Goal: Information Seeking & Learning: Learn about a topic

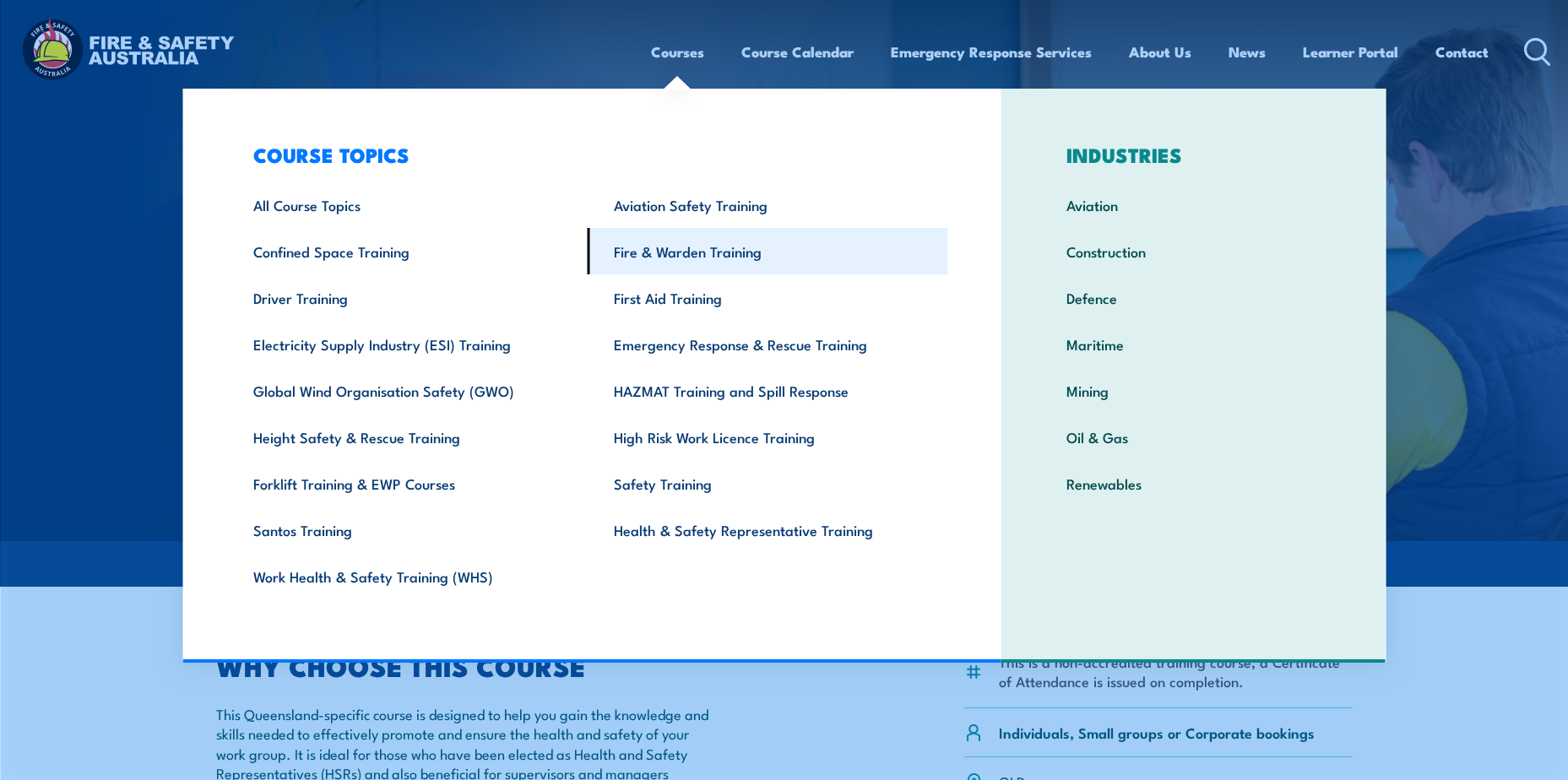
click at [663, 246] on link "Fire & Warden Training" at bounding box center [767, 251] width 360 height 46
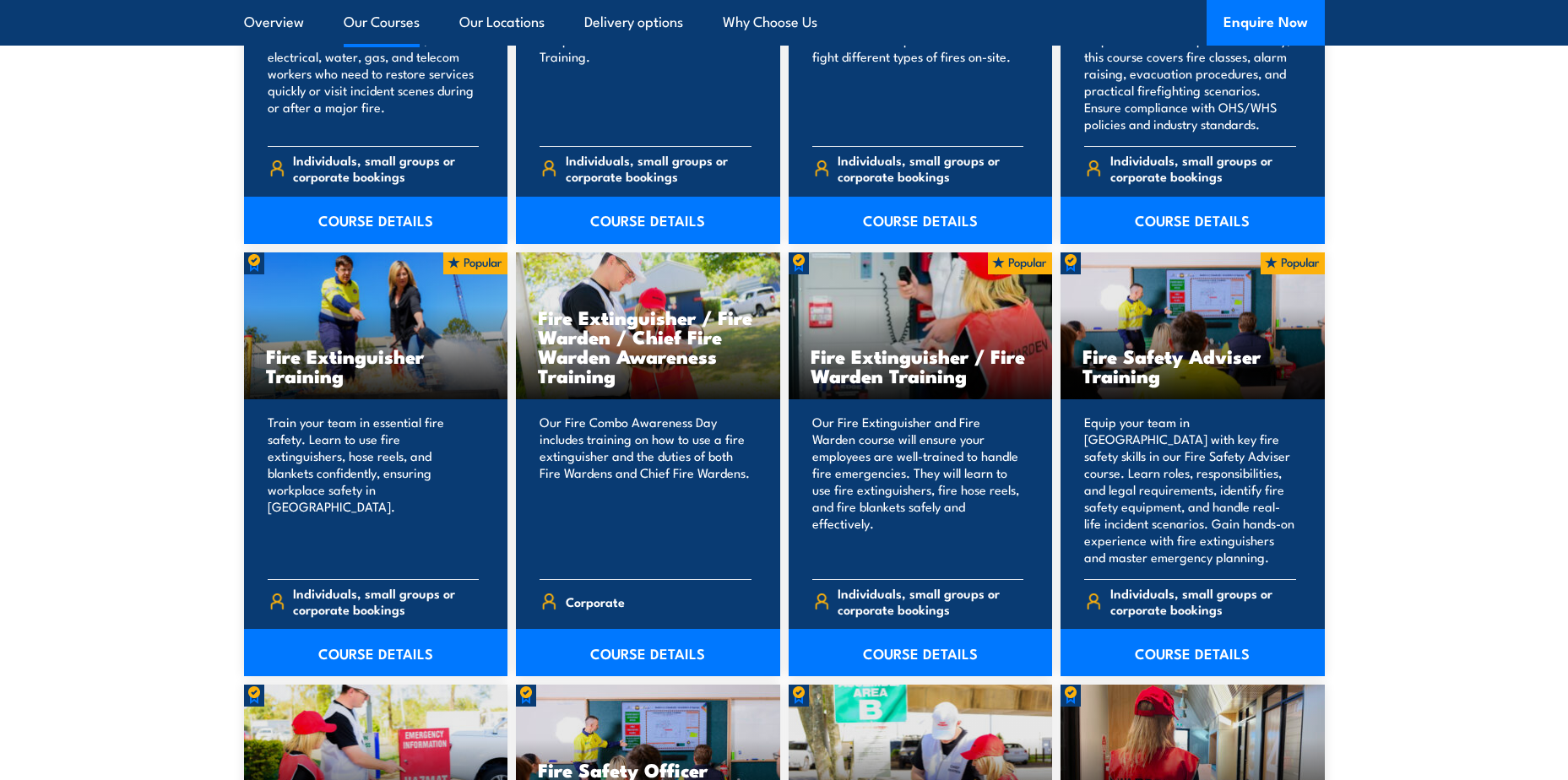
scroll to position [1858, 0]
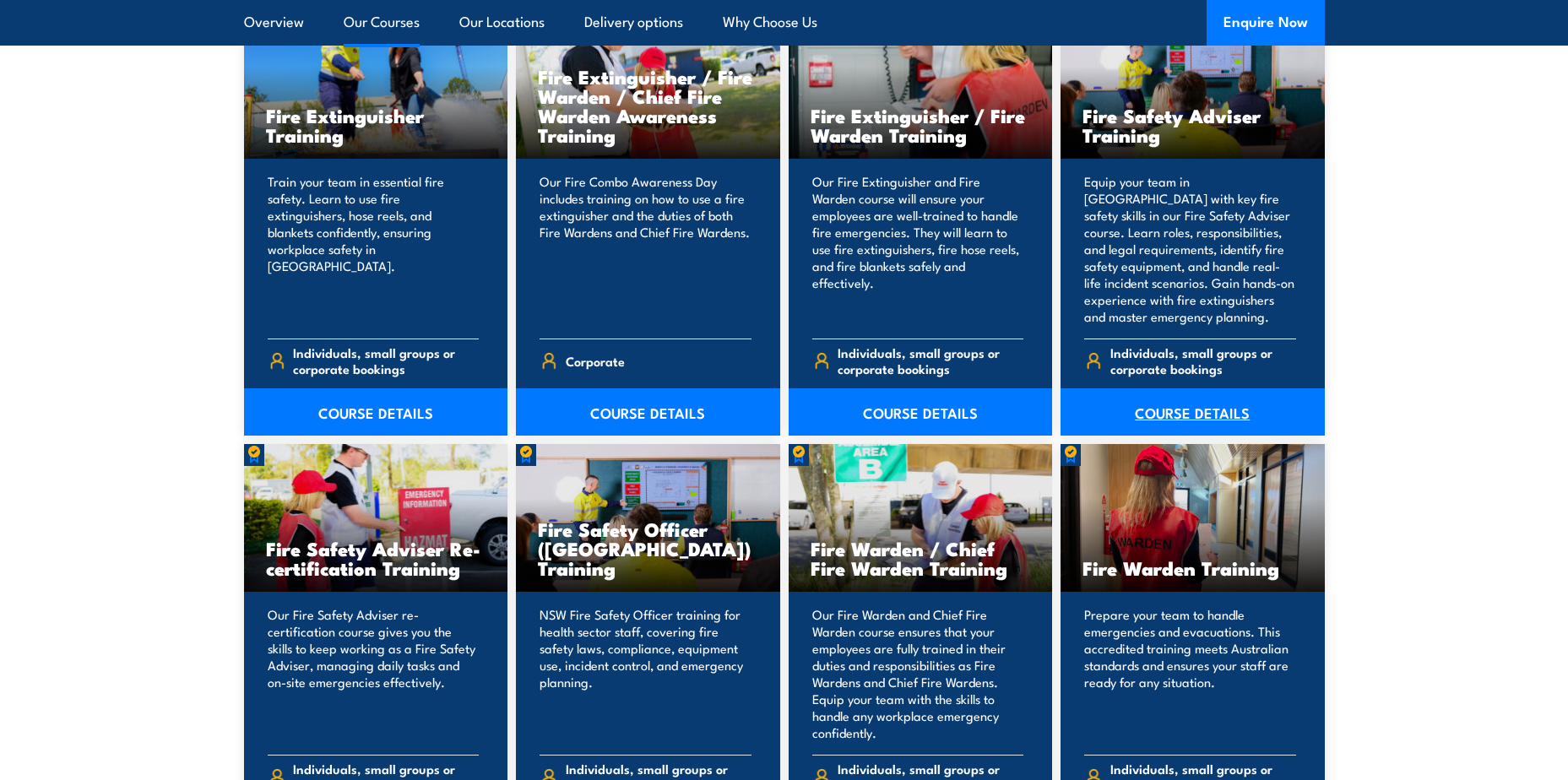
click at [1161, 406] on link "COURSE DETAILS" at bounding box center [1193, 412] width 265 height 47
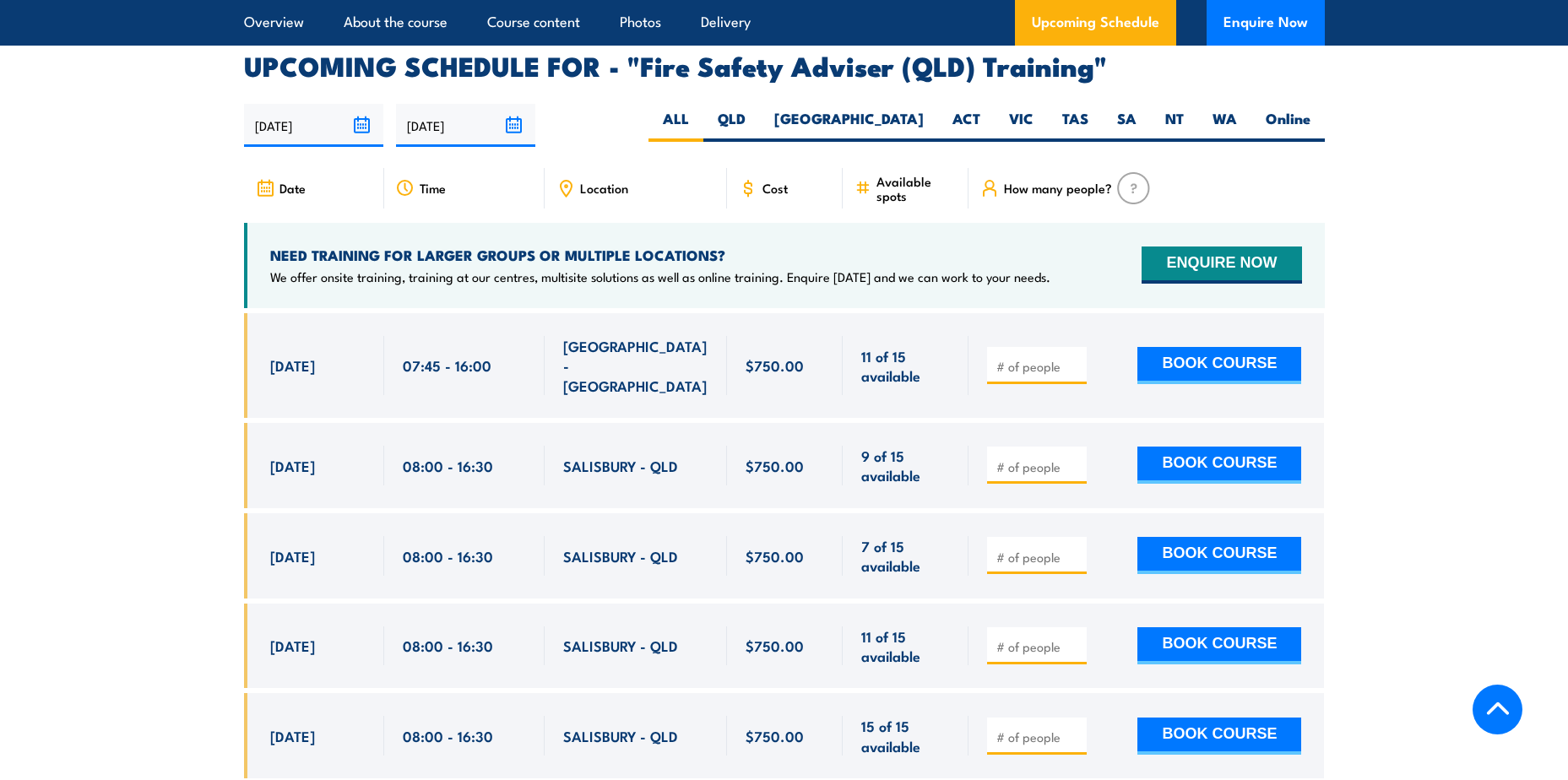
scroll to position [2702, 0]
